Goal: Go to known website: Access a specific website the user already knows

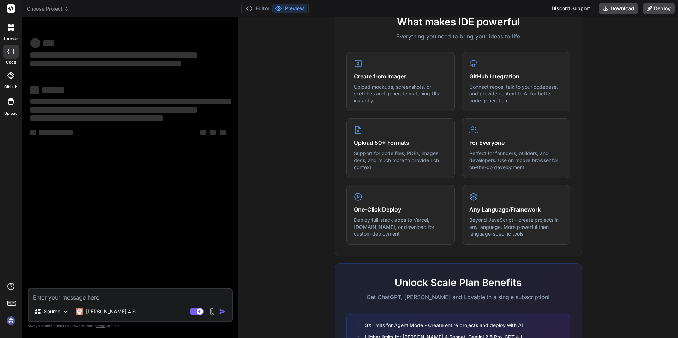
scroll to position [229, 0]
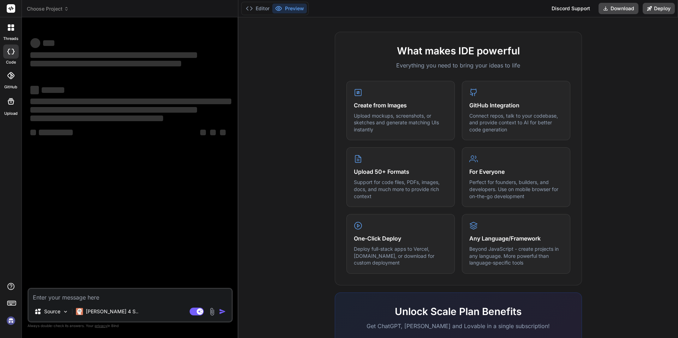
click at [299, 7] on button "Preview" at bounding box center [289, 9] width 35 height 10
click at [291, 6] on button "Preview" at bounding box center [289, 9] width 35 height 10
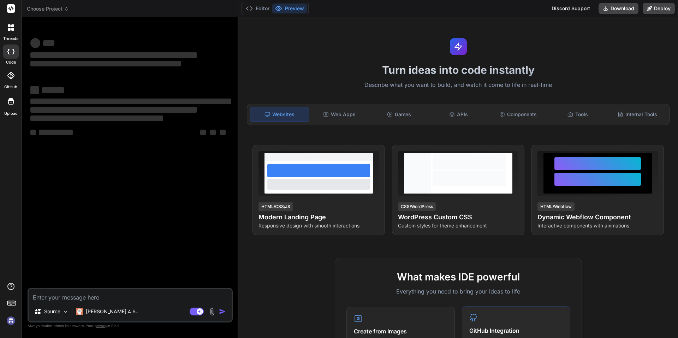
scroll to position [0, 0]
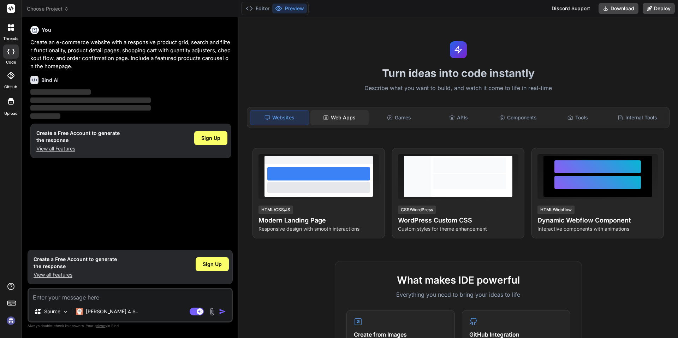
click at [344, 110] on div "Web Apps" at bounding box center [340, 117] width 58 height 15
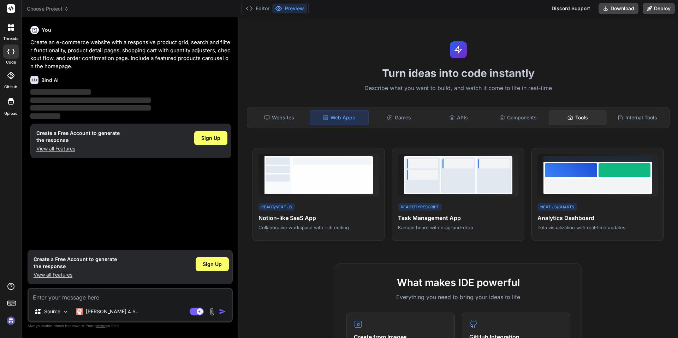
click at [578, 118] on div "Tools" at bounding box center [578, 117] width 58 height 15
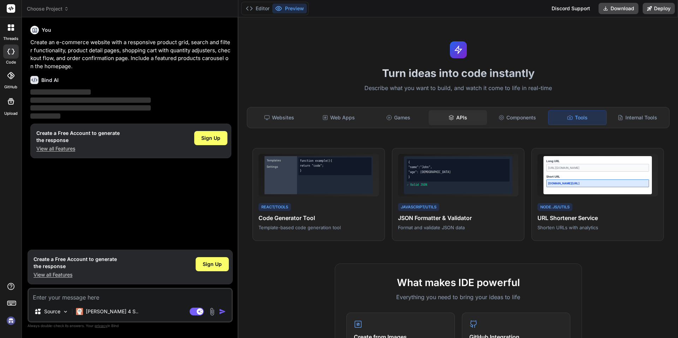
click at [466, 120] on div "APIs" at bounding box center [458, 117] width 58 height 15
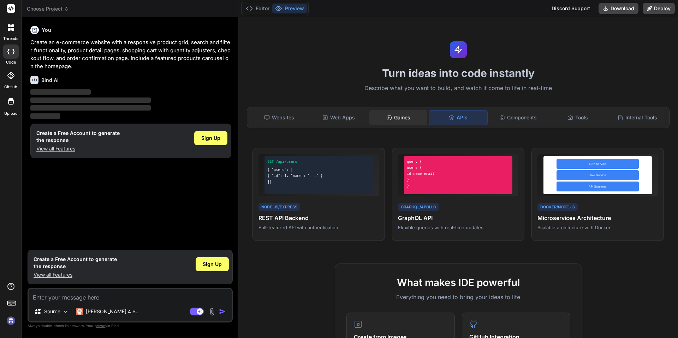
click at [402, 119] on div "Games" at bounding box center [399, 117] width 58 height 15
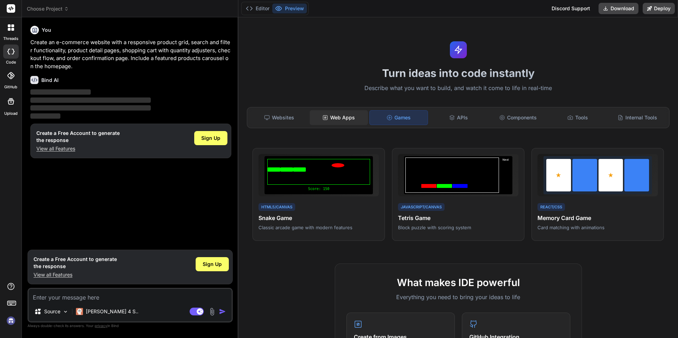
click at [342, 123] on div "Web Apps" at bounding box center [339, 117] width 58 height 15
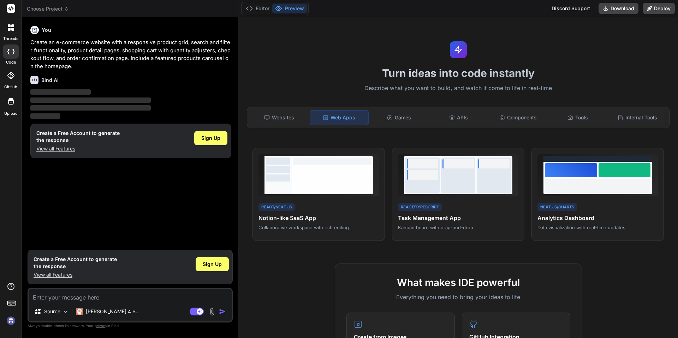
click at [11, 57] on div at bounding box center [11, 52] width 16 height 14
type textarea "x"
click at [11, 36] on label "threads" at bounding box center [10, 39] width 15 height 6
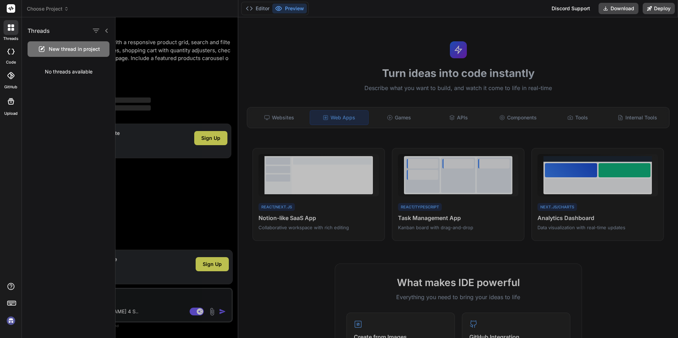
click at [12, 105] on icon at bounding box center [11, 101] width 8 height 8
